Goal: Information Seeking & Learning: Find specific fact

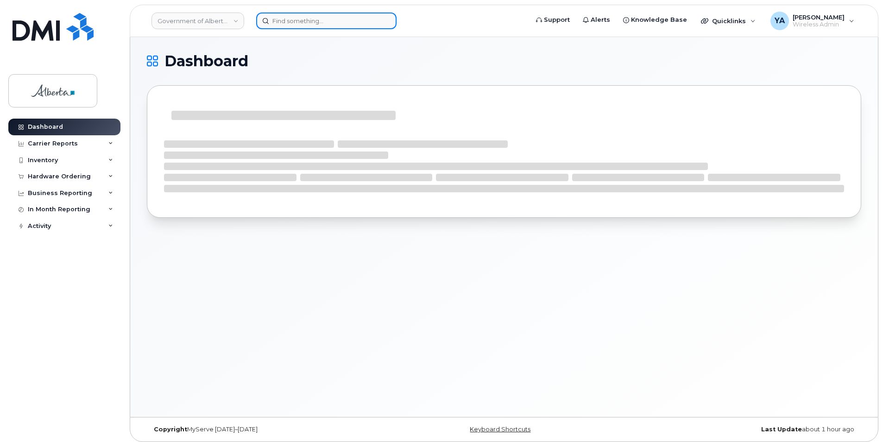
click at [333, 22] on input at bounding box center [326, 21] width 140 height 17
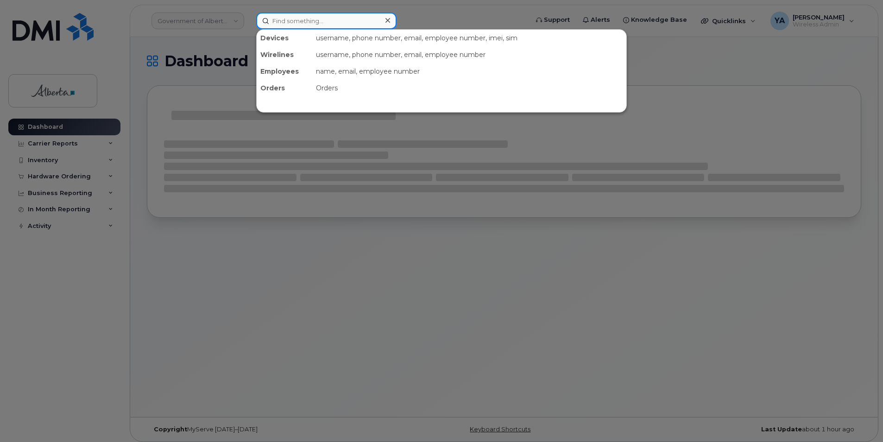
paste input "7806459574"
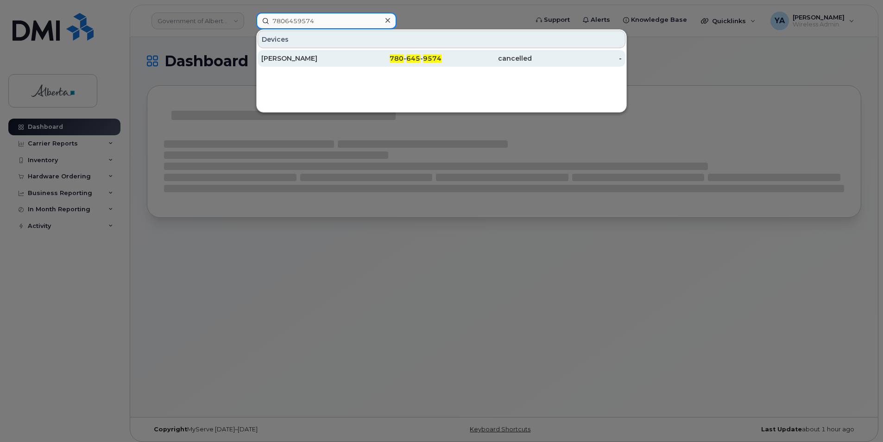
type input "7806459574"
click at [328, 58] on div "[PERSON_NAME]" at bounding box center [306, 58] width 90 height 9
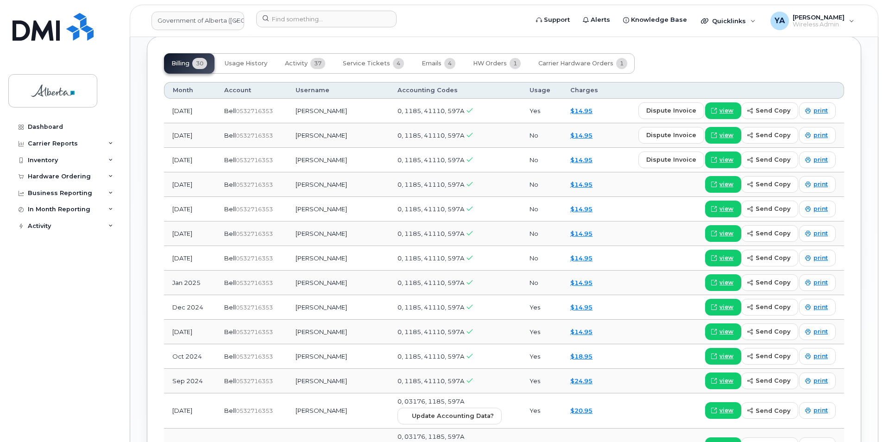
scroll to position [695, 0]
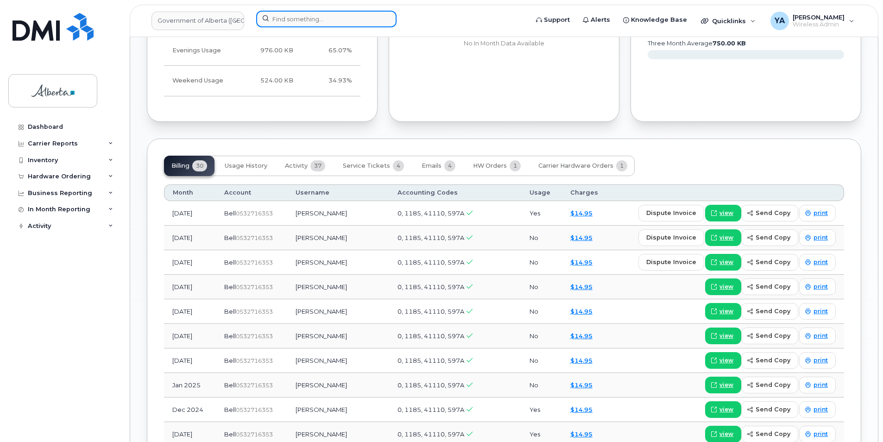
click at [265, 18] on input at bounding box center [326, 19] width 140 height 17
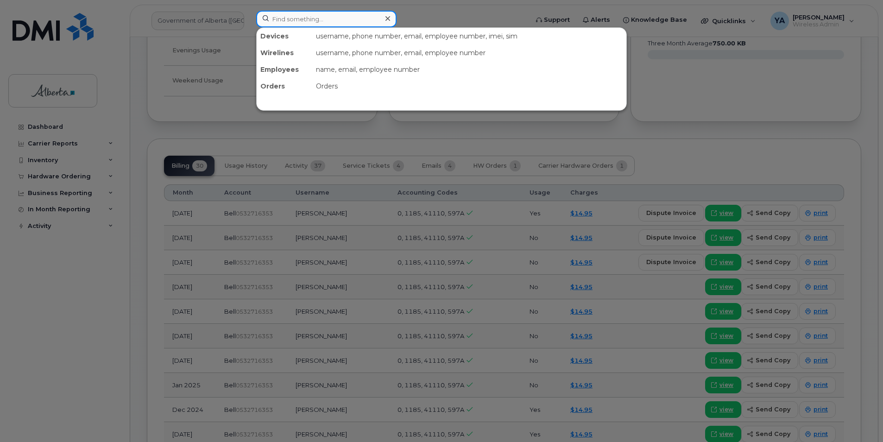
paste input "4032973447"
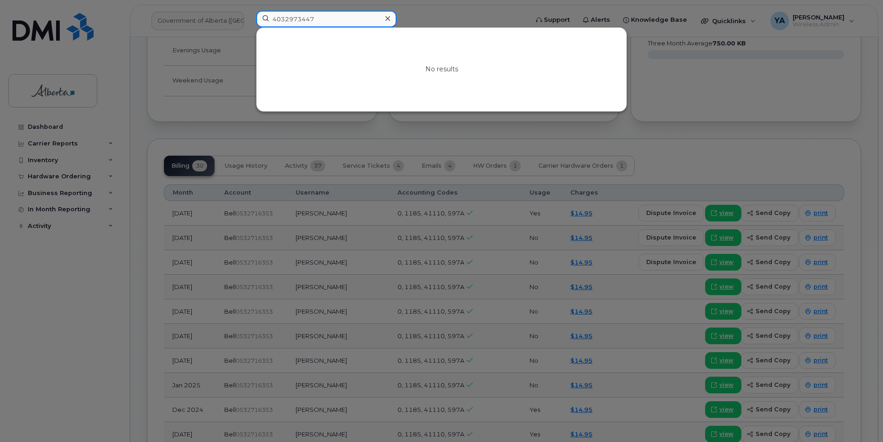
type input "4032973447"
